Goal: Transaction & Acquisition: Purchase product/service

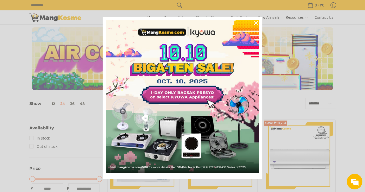
click at [254, 25] on icon "close icon" at bounding box center [256, 23] width 4 height 4
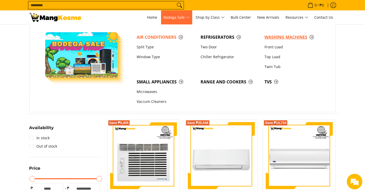
click at [278, 36] on span "Washing Machines" at bounding box center [293, 37] width 59 height 6
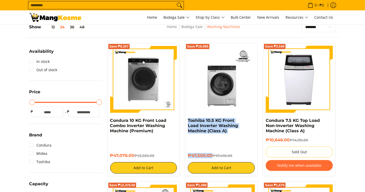
click at [185, 120] on div "Save ₱19,995 Toshiba 10.5 KG Front Load Inverter Washing Machine (Class A) ₱47,…" at bounding box center [221, 109] width 73 height 133
